Goal: Task Accomplishment & Management: Use online tool/utility

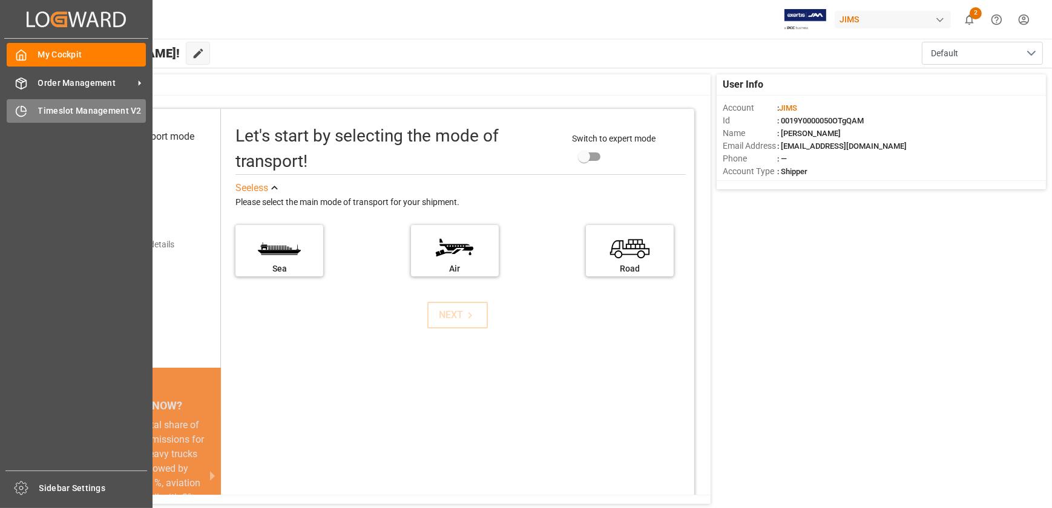
click at [56, 111] on span "Timeslot Management V2" at bounding box center [92, 111] width 108 height 13
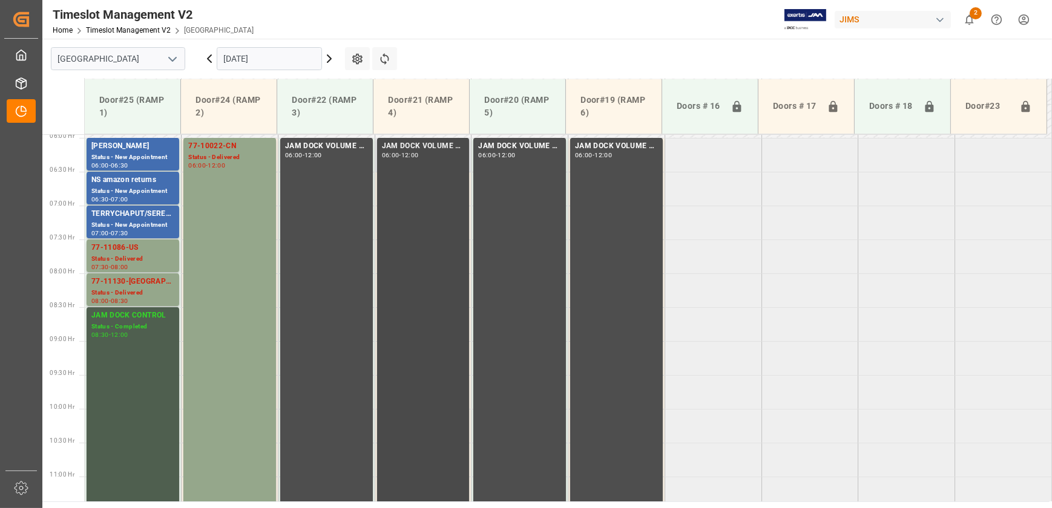
scroll to position [272, 0]
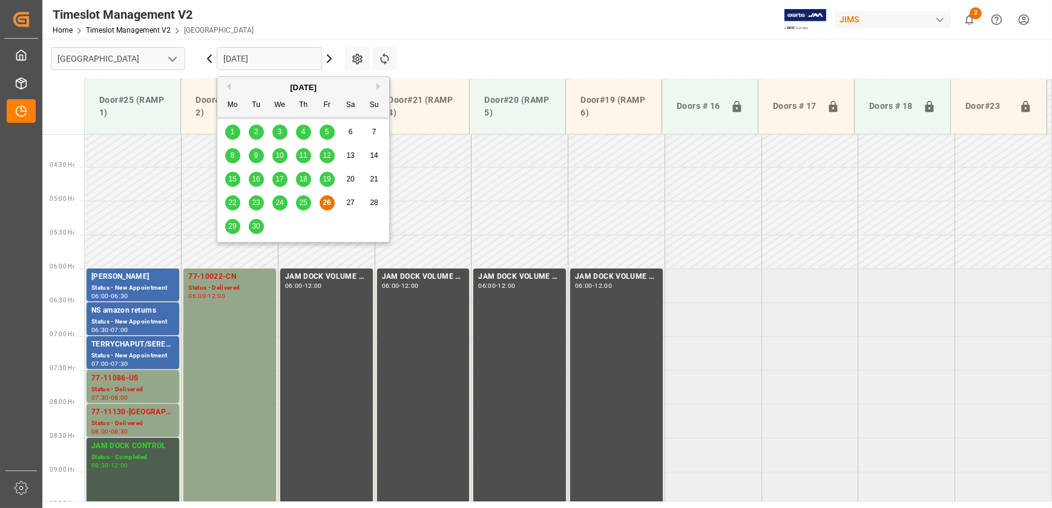
click at [272, 57] on input "[DATE]" at bounding box center [269, 58] width 105 height 23
click at [235, 226] on span "29" at bounding box center [232, 226] width 8 height 8
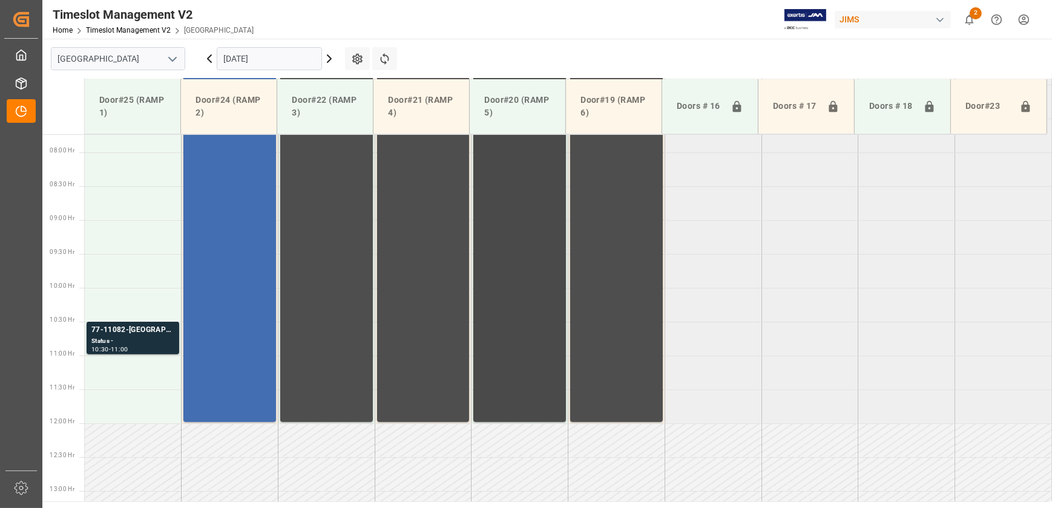
scroll to position [547, 0]
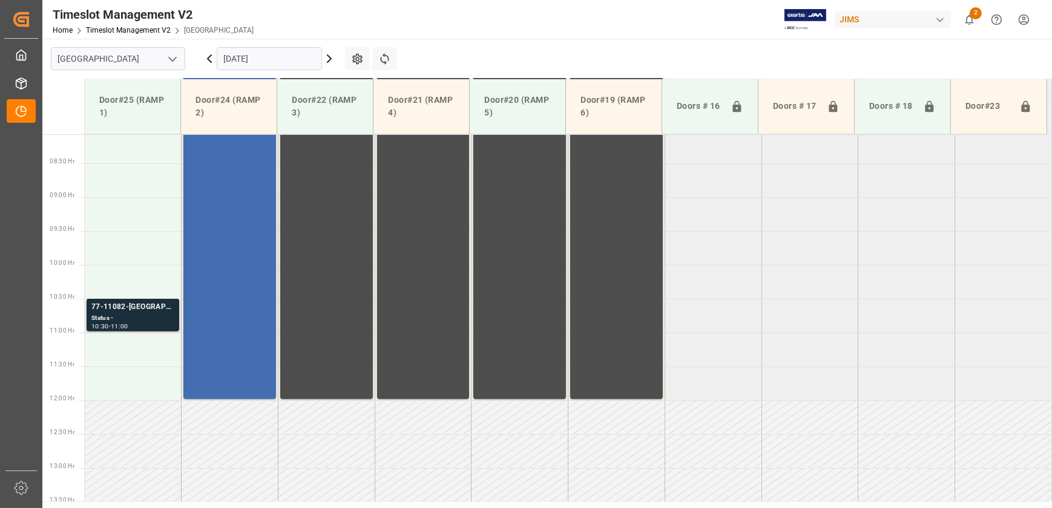
click at [145, 312] on div "77-11082-[GEOGRAPHIC_DATA]" at bounding box center [132, 307] width 83 height 12
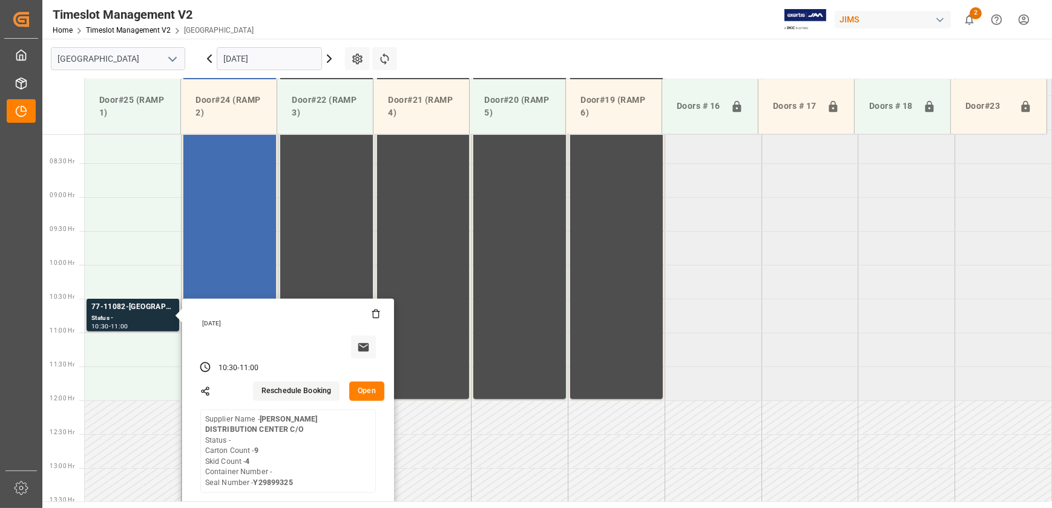
click at [367, 394] on button "Open" at bounding box center [366, 391] width 35 height 19
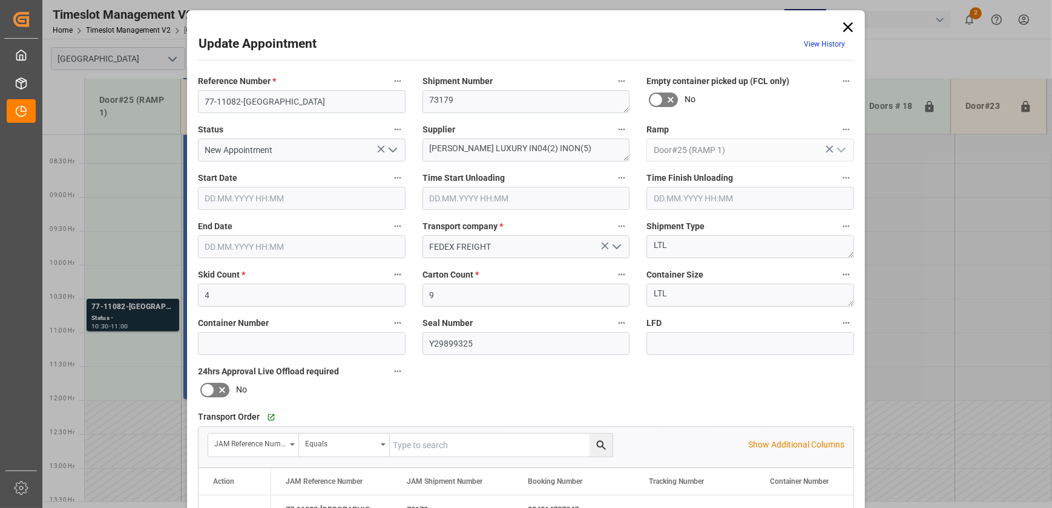
type input "[DATE] 06:30"
type input "[DATE] 07:00"
type input "[DATE] 12:18"
click at [269, 100] on input "77-11082-[GEOGRAPHIC_DATA]" at bounding box center [302, 101] width 208 height 23
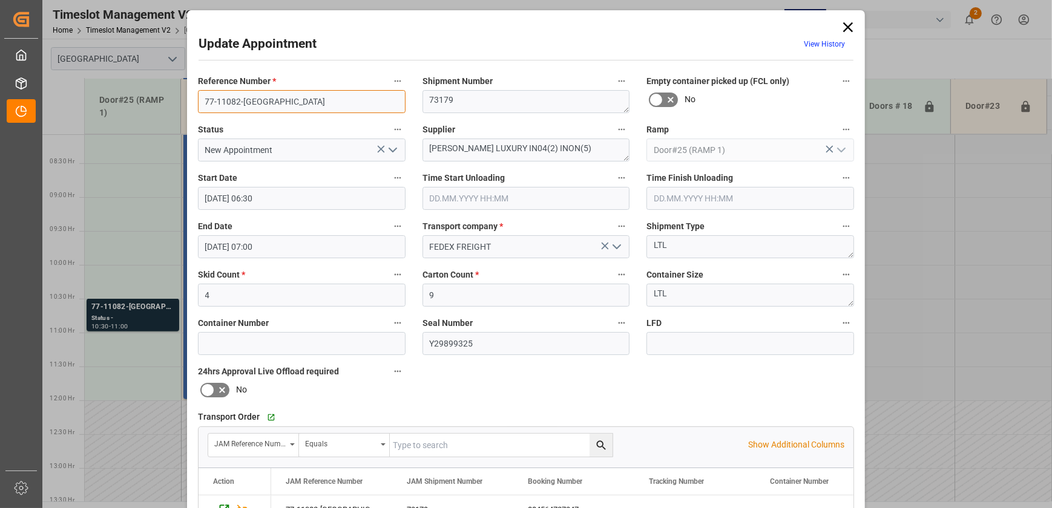
click at [269, 100] on input "77-11082-[GEOGRAPHIC_DATA]" at bounding box center [302, 101] width 208 height 23
drag, startPoint x: 496, startPoint y: 146, endPoint x: 367, endPoint y: 152, distance: 129.7
click at [367, 152] on div "Reference Number * 77-11082-US Shipment Number 73179 Empty container picked up …" at bounding box center [525, 373] width 673 height 609
drag, startPoint x: 845, startPoint y: 25, endPoint x: 538, endPoint y: 25, distance: 306.9
click at [845, 25] on icon at bounding box center [848, 27] width 10 height 10
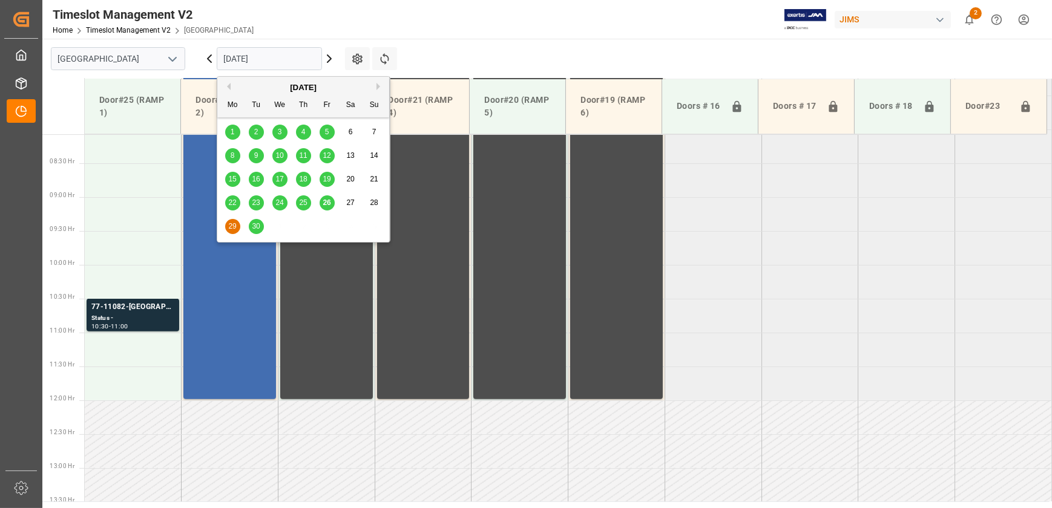
click at [258, 58] on input "[DATE]" at bounding box center [269, 58] width 105 height 23
click at [252, 224] on span "30" at bounding box center [256, 226] width 8 height 8
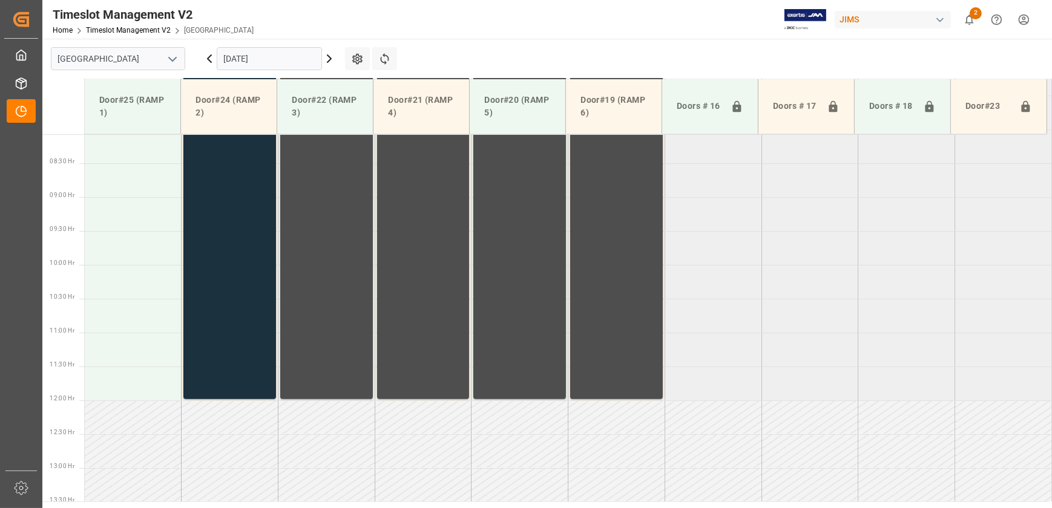
click at [266, 57] on input "[DATE]" at bounding box center [269, 58] width 105 height 23
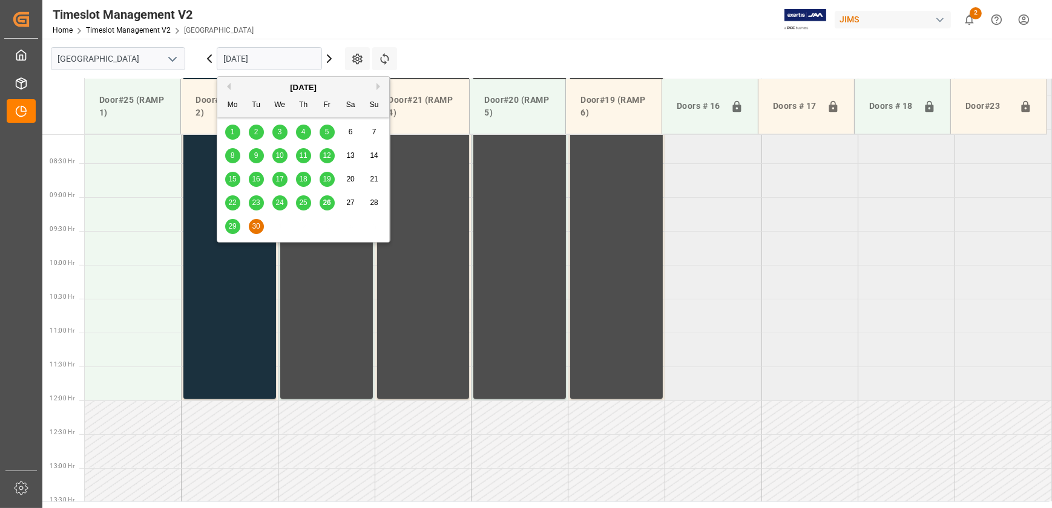
click at [323, 202] on span "26" at bounding box center [327, 203] width 8 height 8
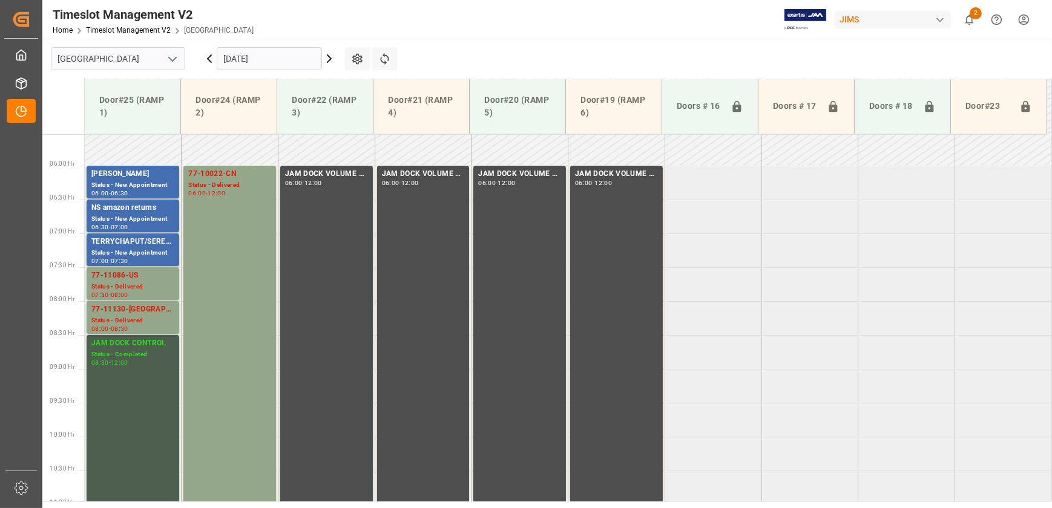
scroll to position [375, 0]
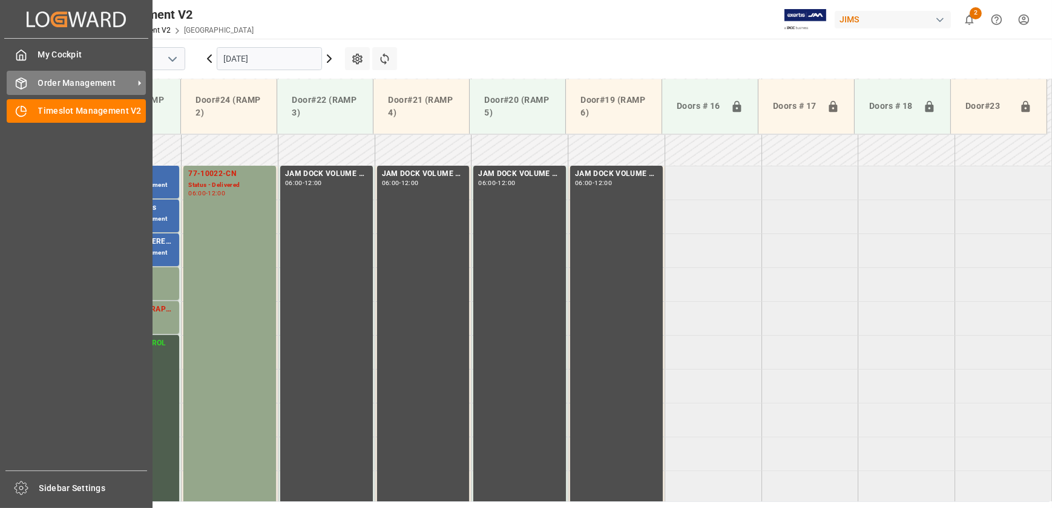
click at [61, 86] on span "Order Management" at bounding box center [86, 83] width 96 height 13
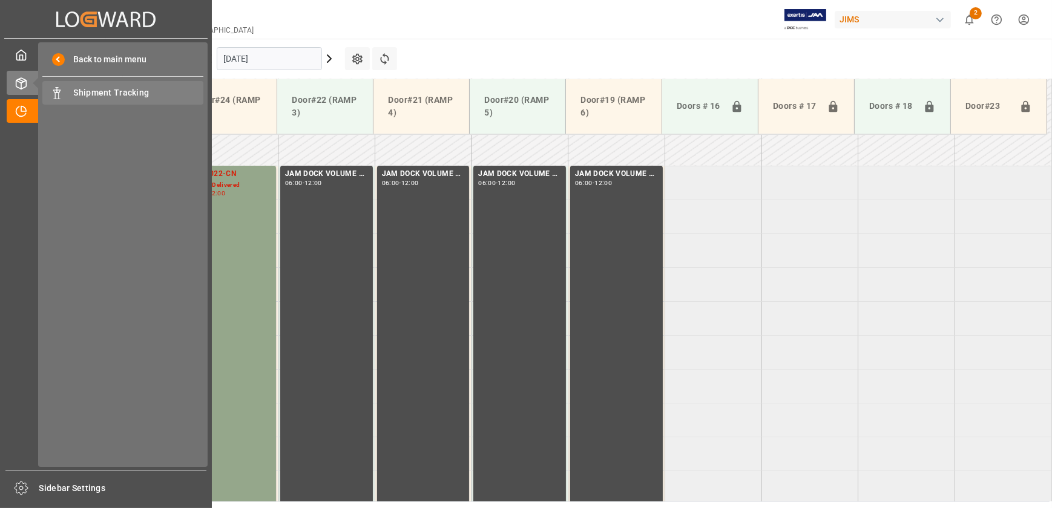
click at [84, 91] on span "Shipment Tracking" at bounding box center [139, 93] width 130 height 13
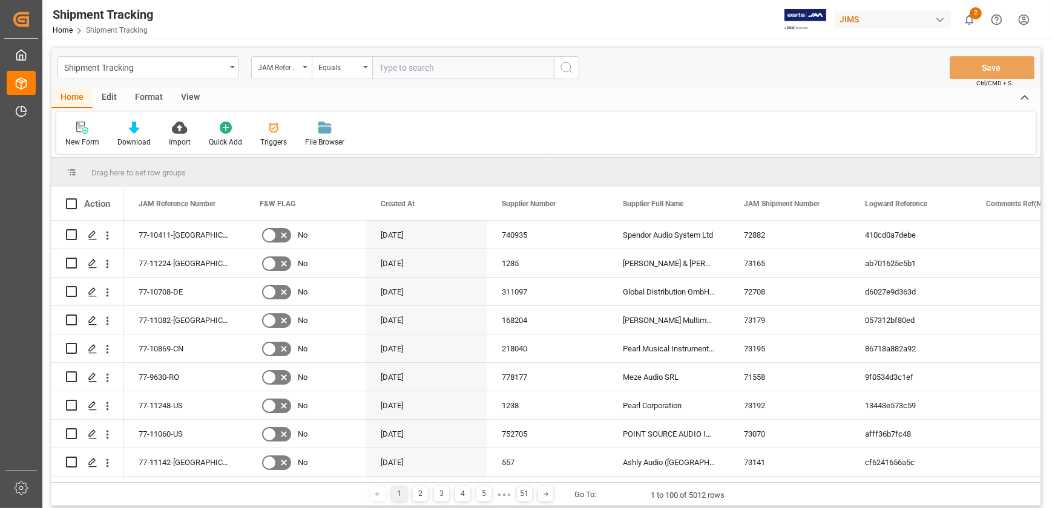
click at [420, 67] on input "text" at bounding box center [463, 67] width 182 height 23
type input "77-11256-[GEOGRAPHIC_DATA]."
click at [568, 62] on icon "search button" at bounding box center [566, 68] width 15 height 15
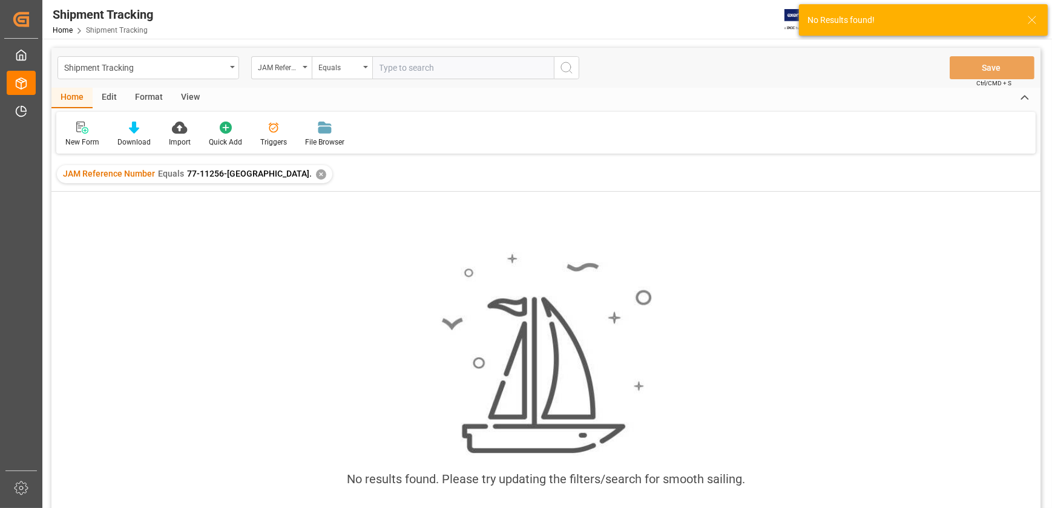
click at [316, 174] on div "✕" at bounding box center [321, 174] width 10 height 10
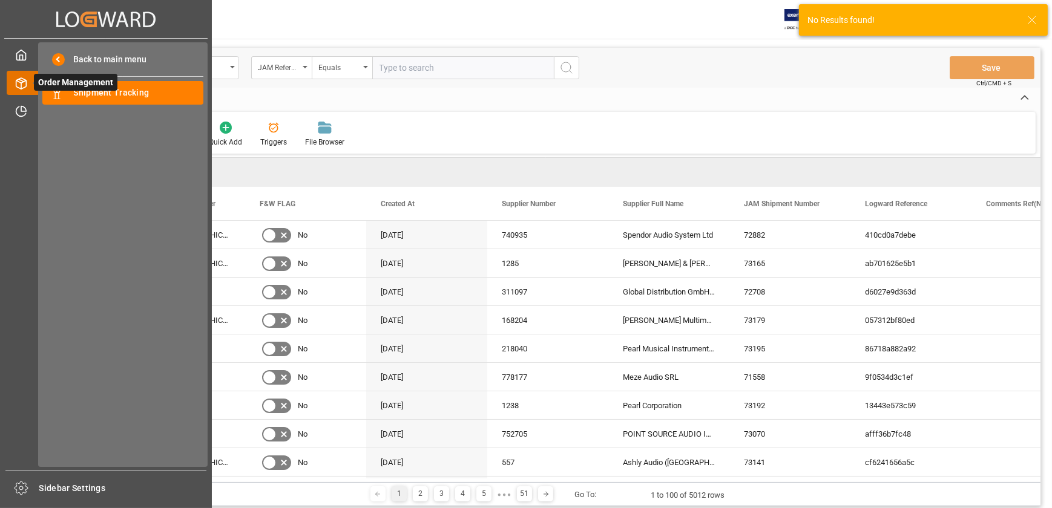
click at [19, 77] on div at bounding box center [17, 83] width 21 height 13
